Goal: Find specific page/section: Find specific page/section

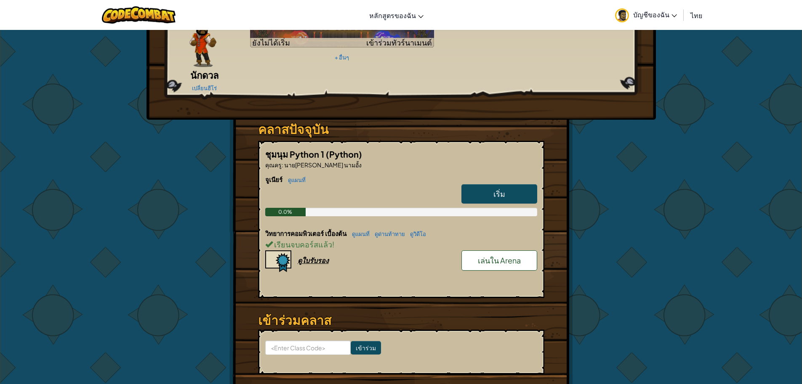
scroll to position [84, 0]
click at [313, 255] on div "ดูใบรับรอง" at bounding box center [313, 259] width 31 height 9
